Goal: Transaction & Acquisition: Subscribe to service/newsletter

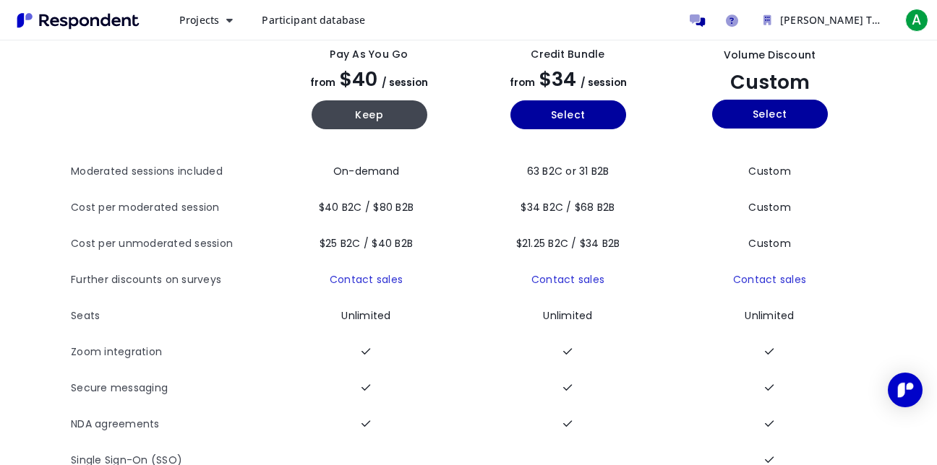
scroll to position [96, 0]
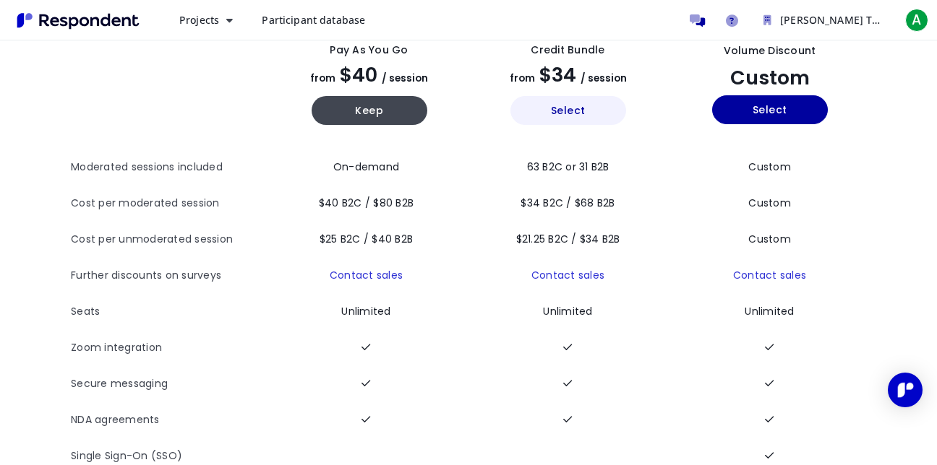
click at [544, 110] on button "Select" at bounding box center [568, 110] width 116 height 29
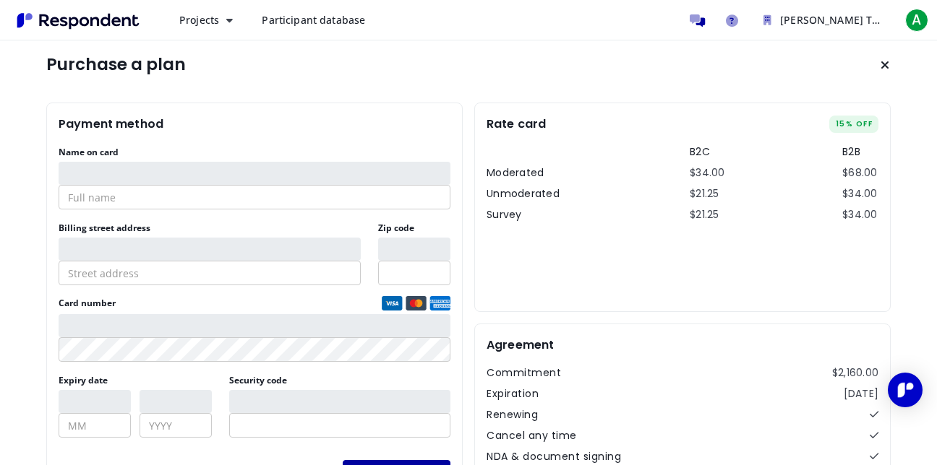
scroll to position [34, 0]
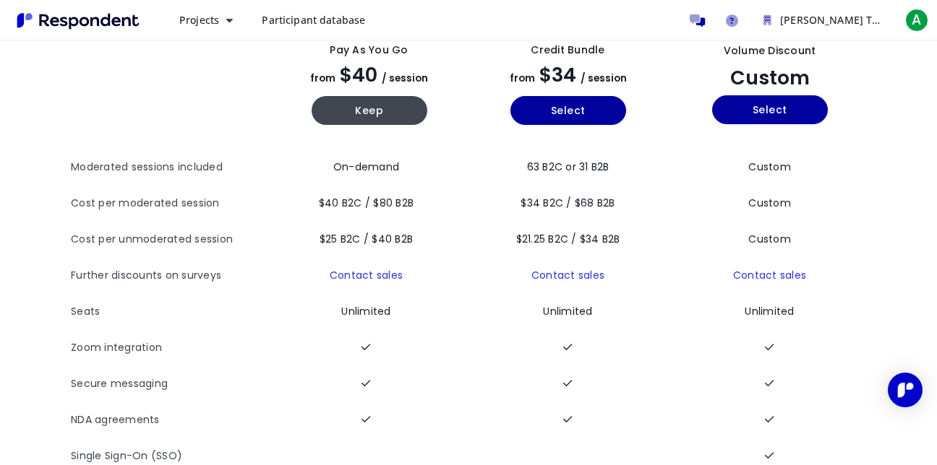
scroll to position [73, 0]
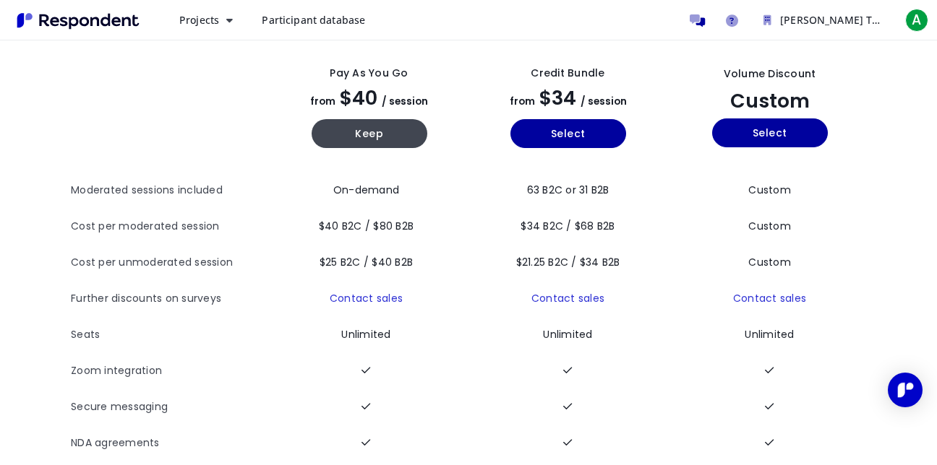
click at [332, 117] on div "Pay as you go from $40 / session Keep" at bounding box center [368, 107] width 187 height 106
click at [349, 133] on button "Keep" at bounding box center [370, 133] width 116 height 29
